Goal: Check status: Check status

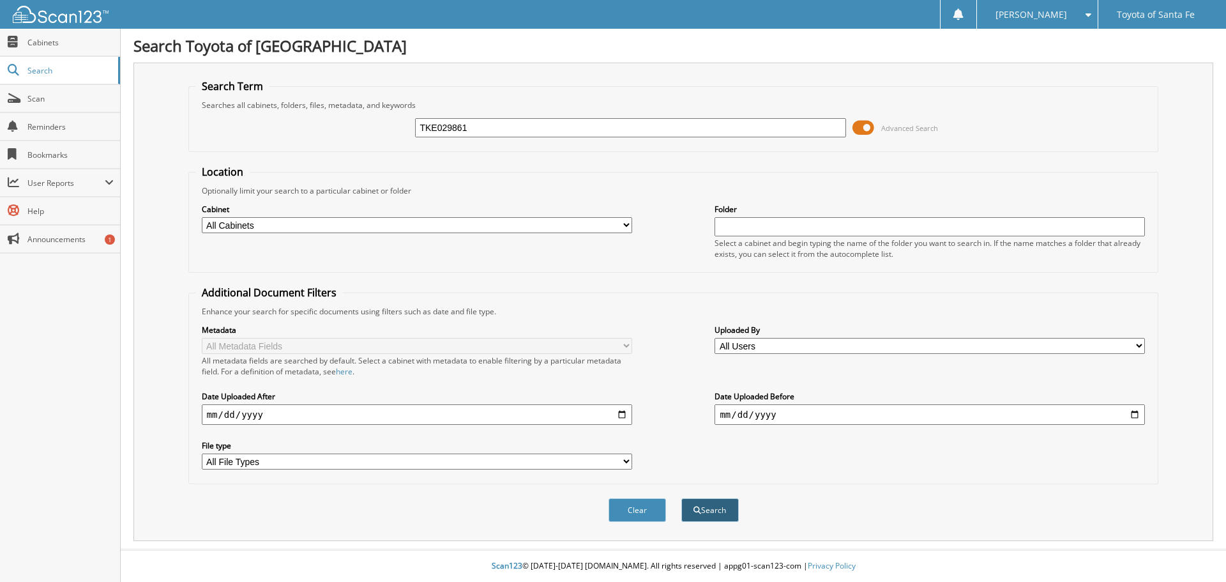
type input "TKE029861"
click at [708, 510] on button "Search" at bounding box center [710, 510] width 57 height 24
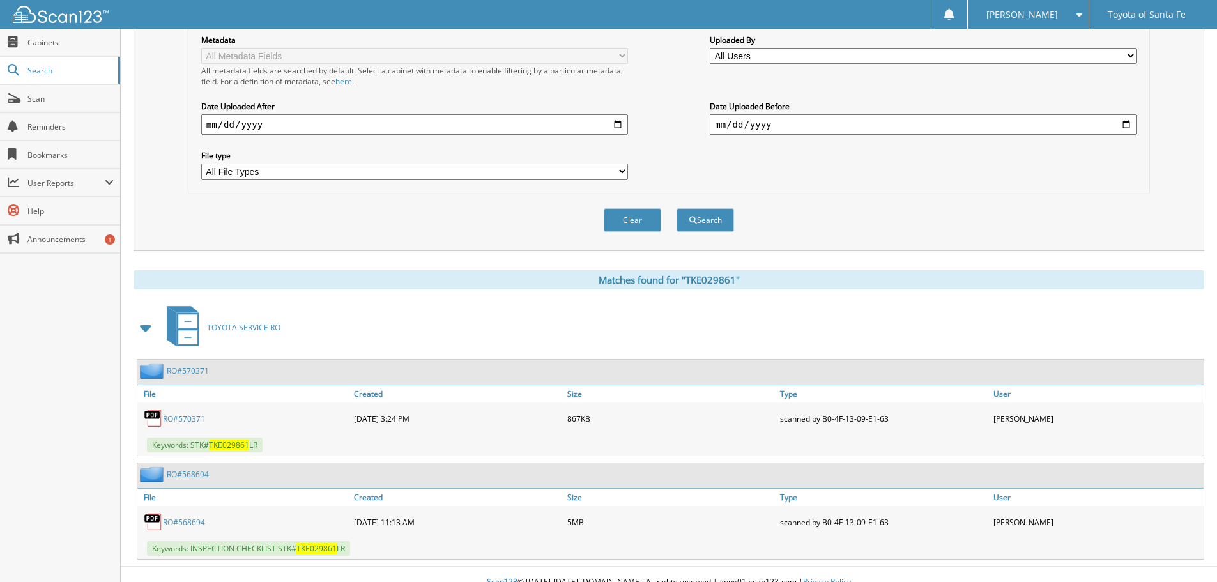
scroll to position [307, 0]
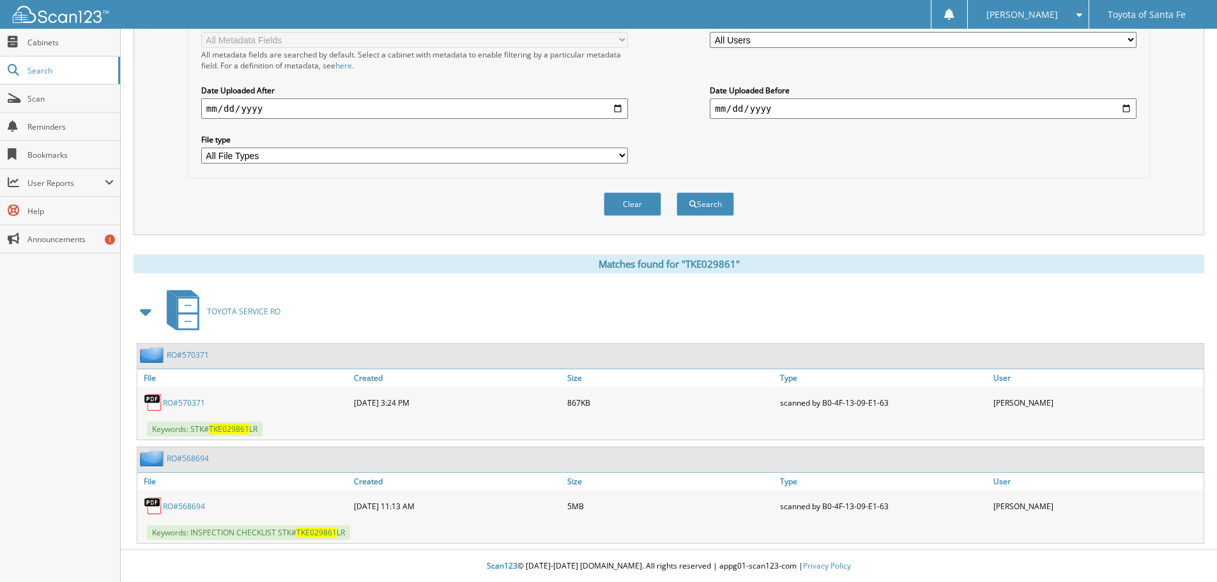
click at [183, 505] on link "RO#568694" at bounding box center [184, 506] width 42 height 11
